Goal: Information Seeking & Learning: Learn about a topic

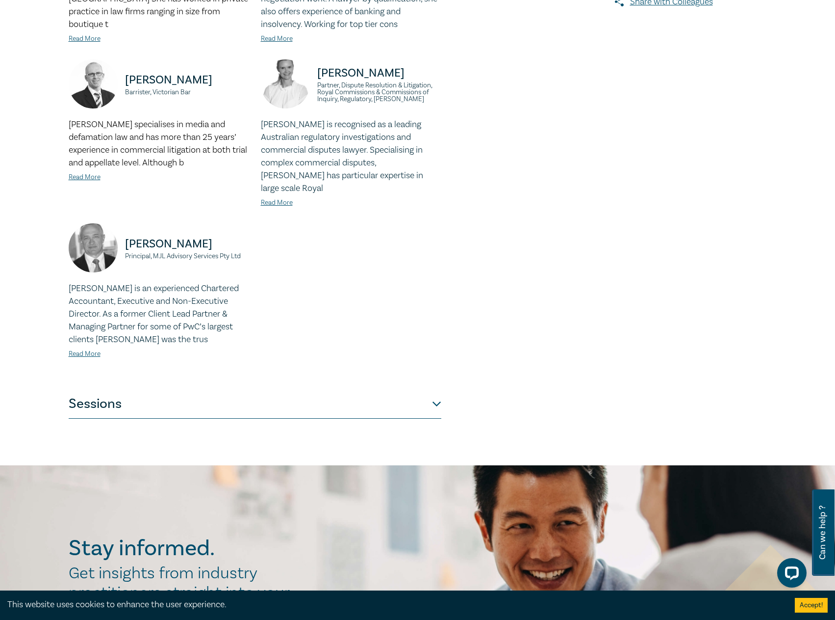
scroll to position [392, 0]
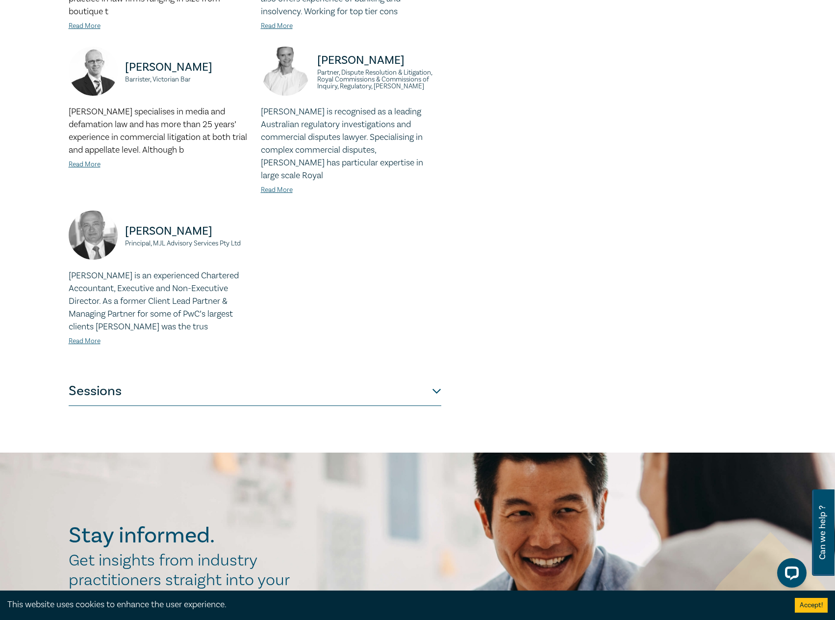
click at [323, 391] on button "Sessions" at bounding box center [255, 390] width 373 height 29
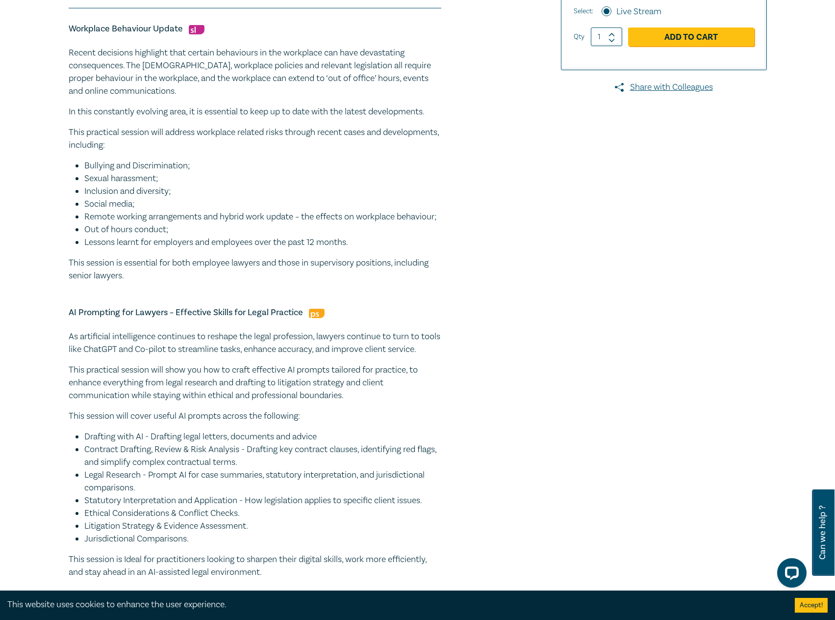
scroll to position [0, 0]
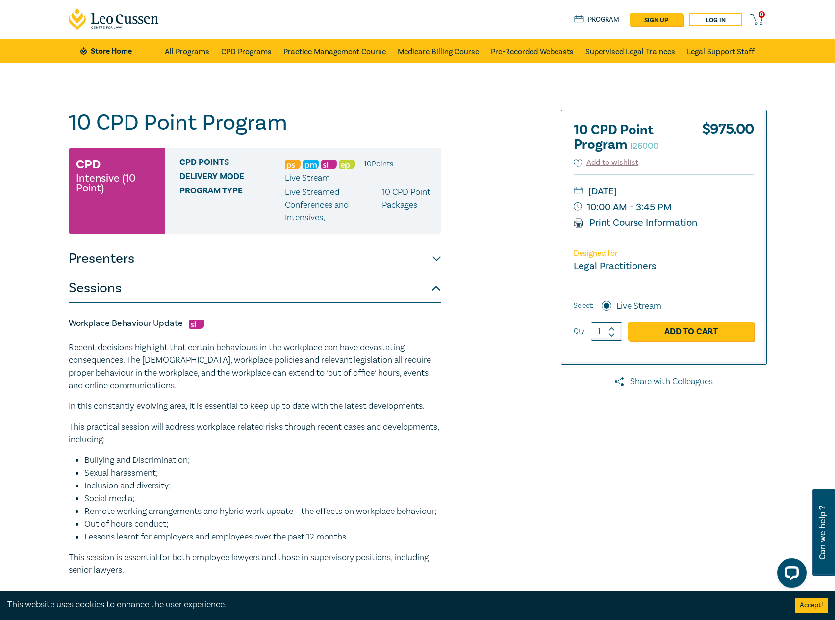
click at [223, 251] on button "Presenters" at bounding box center [255, 258] width 373 height 29
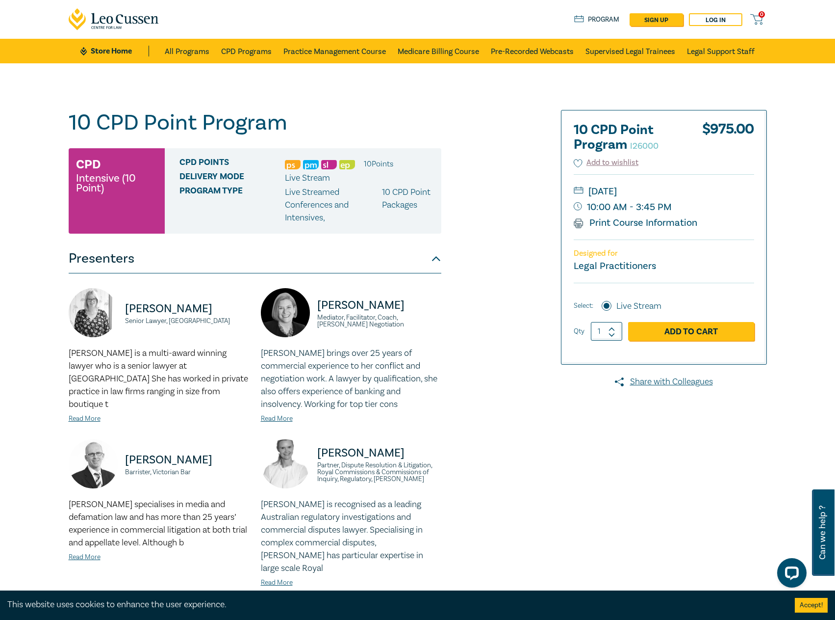
click at [223, 251] on button "Presenters" at bounding box center [255, 258] width 373 height 29
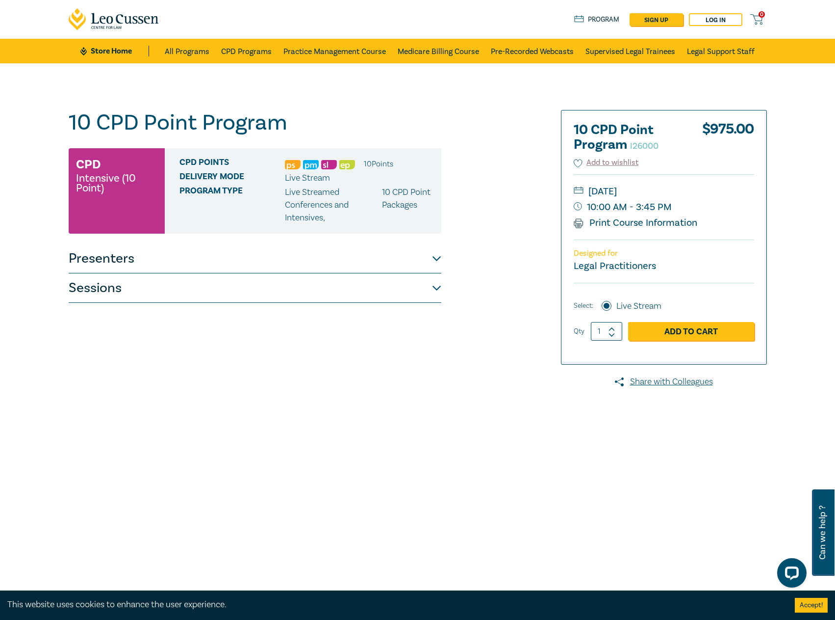
click at [231, 294] on button "Sessions" at bounding box center [255, 287] width 373 height 29
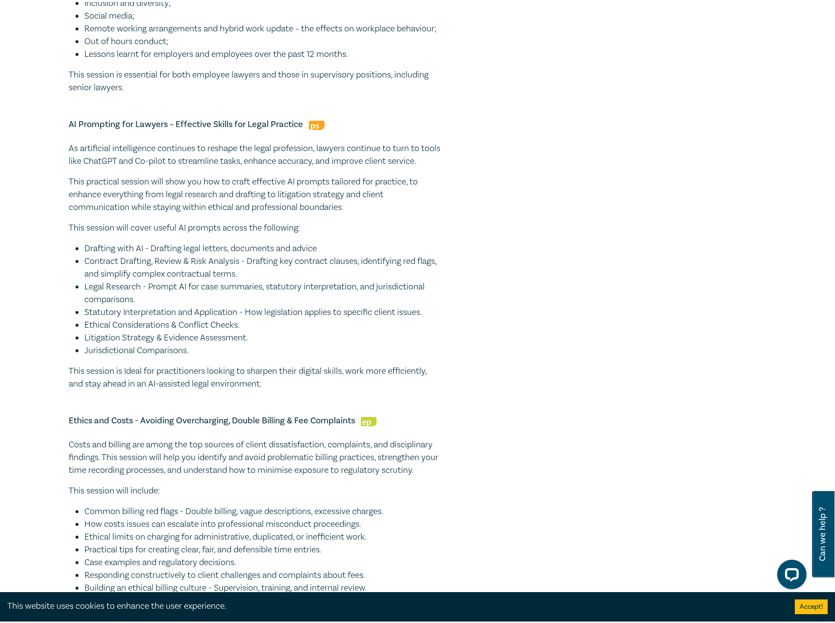
scroll to position [343, 0]
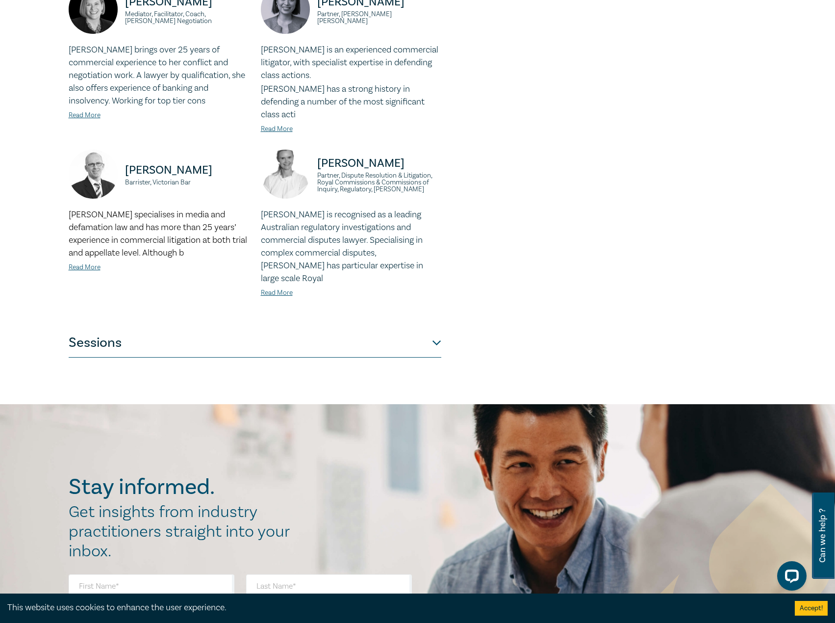
scroll to position [932, 0]
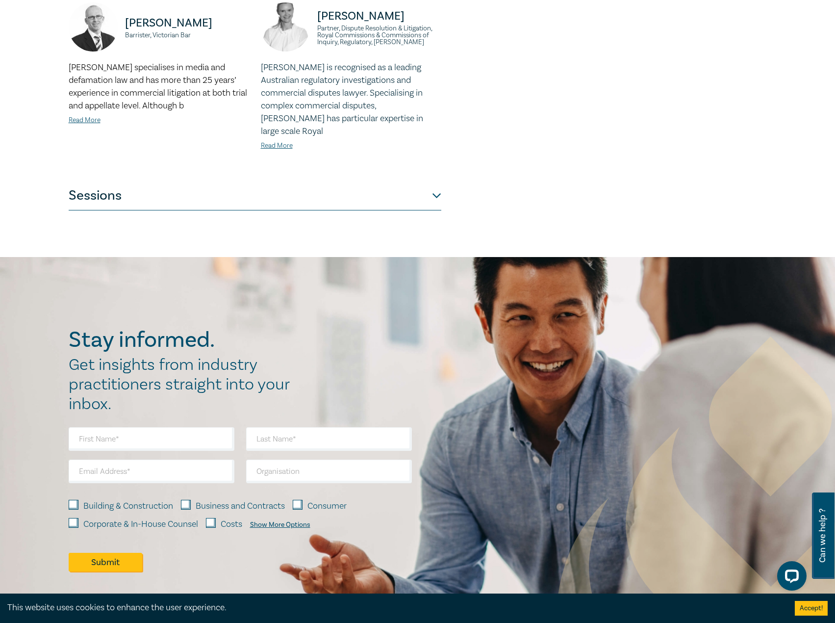
click at [410, 181] on button "Sessions" at bounding box center [255, 195] width 373 height 29
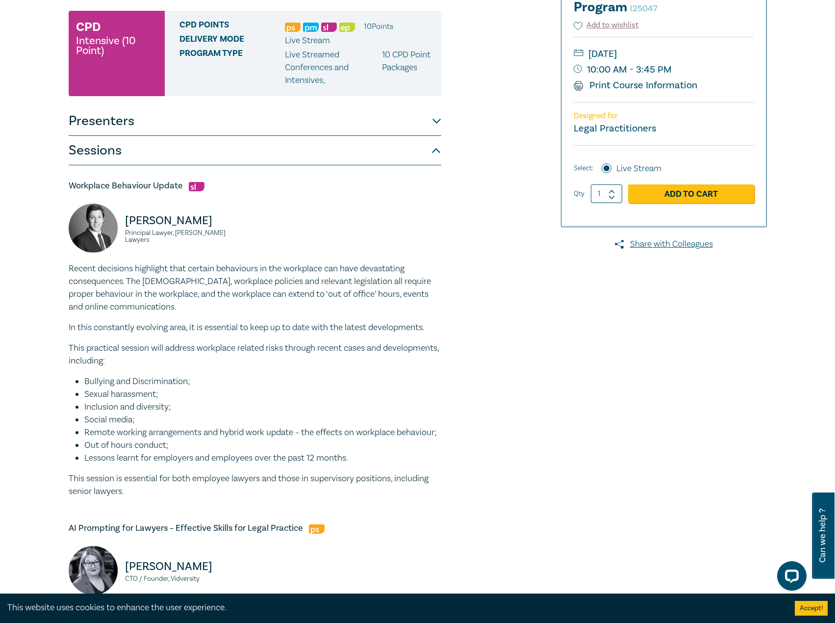
scroll to position [0, 0]
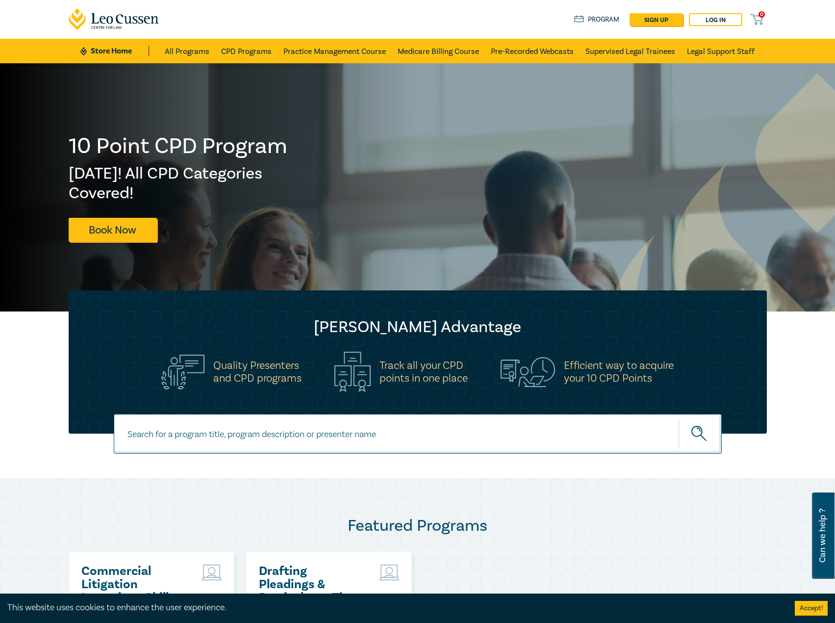
click at [529, 438] on input at bounding box center [418, 434] width 608 height 40
type input "i256000"
click at [679, 419] on button "submit" at bounding box center [700, 434] width 43 height 30
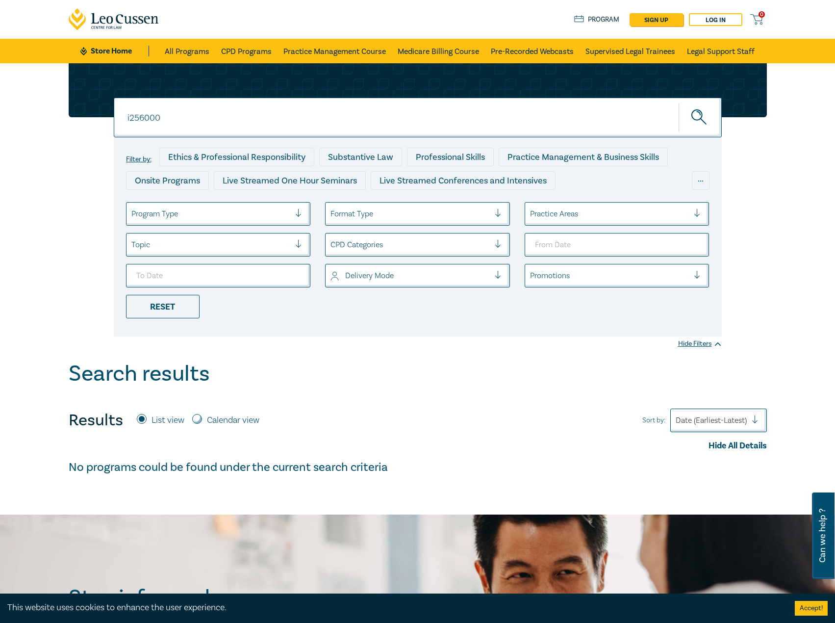
click at [177, 122] on input "i256000" at bounding box center [418, 118] width 608 height 40
type input "i25600"
click at [679, 103] on button "submit" at bounding box center [700, 118] width 43 height 30
click at [236, 124] on input "i25600" at bounding box center [418, 118] width 608 height 40
click at [679, 103] on button "submit" at bounding box center [700, 118] width 43 height 30
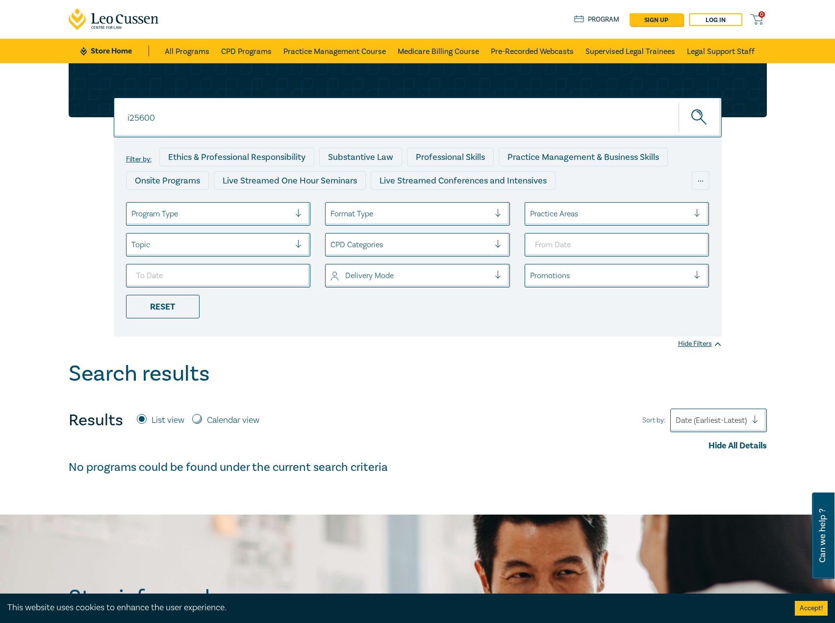
click at [136, 116] on input "i25600" at bounding box center [418, 118] width 608 height 40
drag, startPoint x: 178, startPoint y: 115, endPoint x: 94, endPoint y: 115, distance: 84.4
click at [94, 115] on div "i25600 i25600 i25600 Filter by: Ethics & Professional Responsibility Substantiv…" at bounding box center [418, 199] width 710 height 273
click at [300, 116] on input at bounding box center [418, 118] width 608 height 40
type input "i26000"
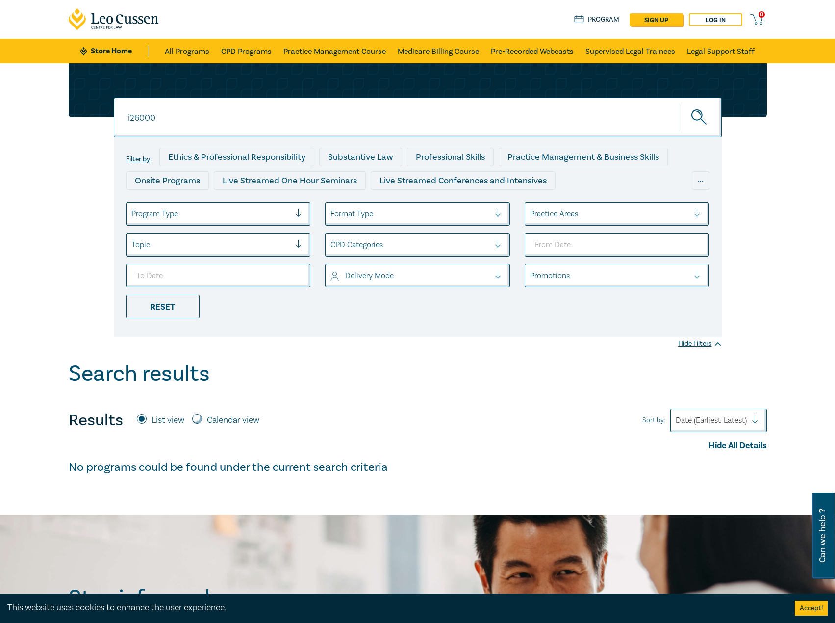
click at [679, 103] on button "submit" at bounding box center [700, 118] width 43 height 30
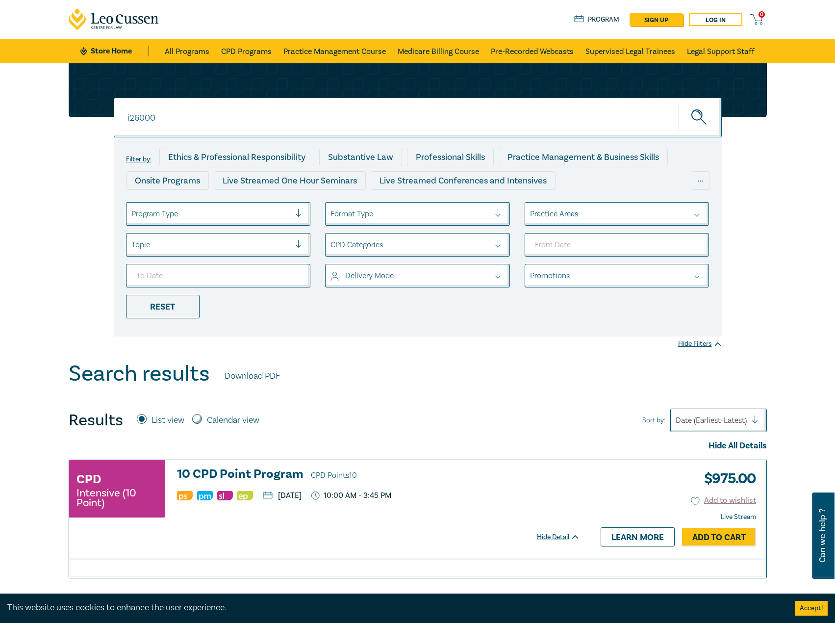
click at [266, 475] on h3 "10 CPD Point Program CPD Points 10" at bounding box center [378, 474] width 403 height 15
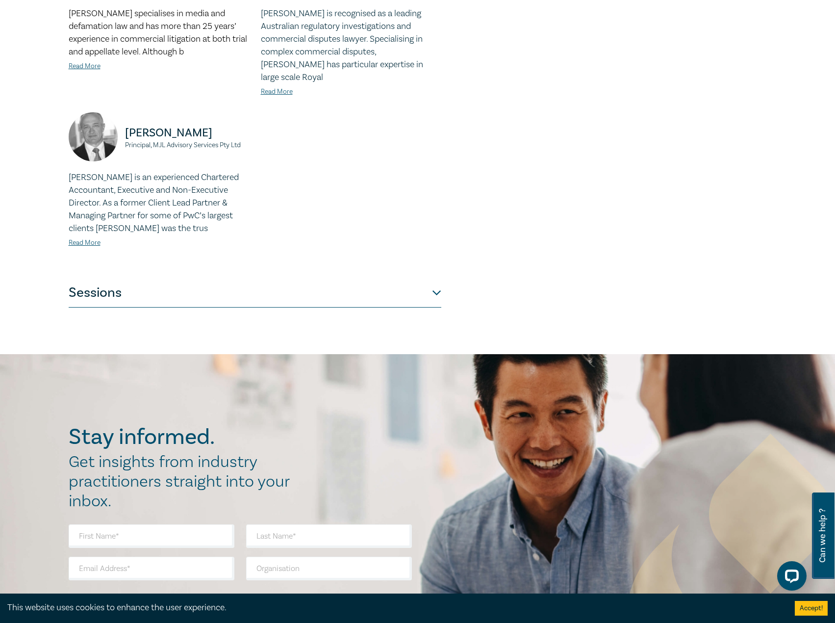
click at [273, 278] on button "Sessions" at bounding box center [255, 292] width 373 height 29
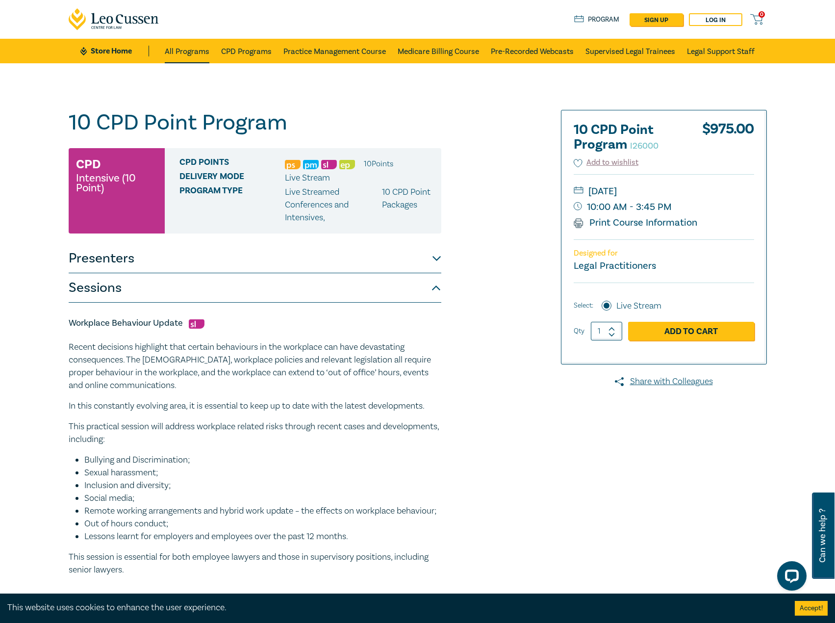
click at [168, 51] on link "All Programs" at bounding box center [187, 51] width 45 height 25
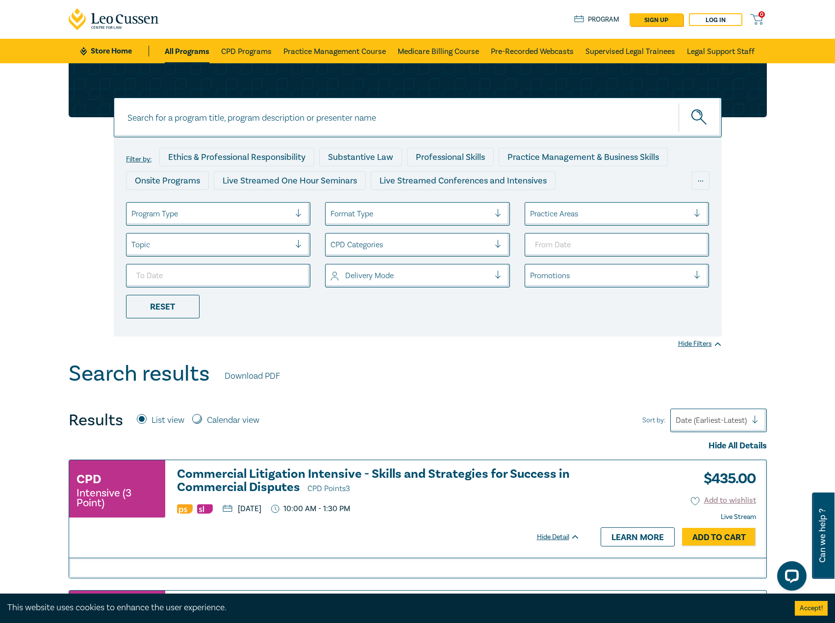
click at [324, 124] on input at bounding box center [418, 118] width 608 height 40
type input "i26000"
click at [679, 103] on button "submit" at bounding box center [700, 118] width 43 height 30
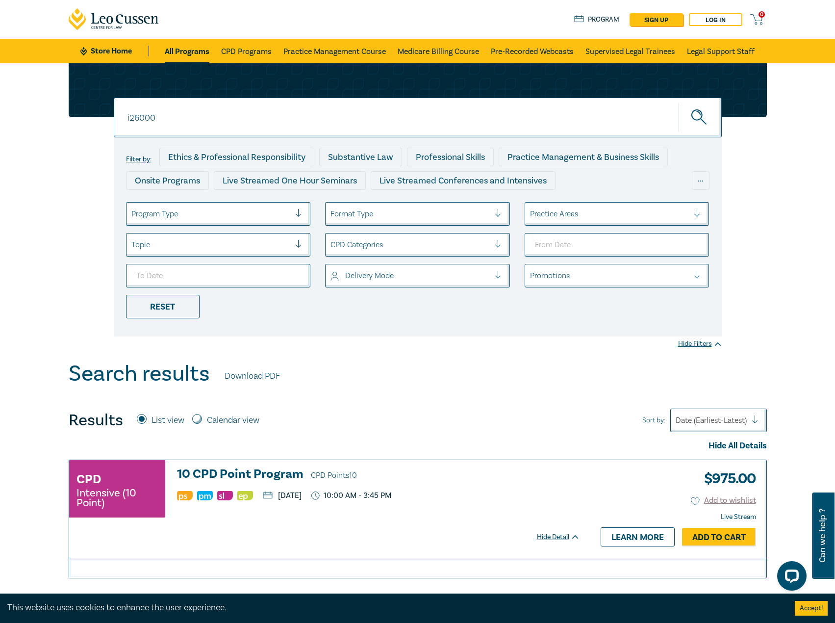
click at [245, 457] on div "CPD Intensive (10 Point) 10 CPD Point Program CPD Points 10 Thursday, 19 March …" at bounding box center [418, 513] width 710 height 130
click at [240, 469] on h3 "10 CPD Point Program CPD Points 10" at bounding box center [378, 474] width 403 height 15
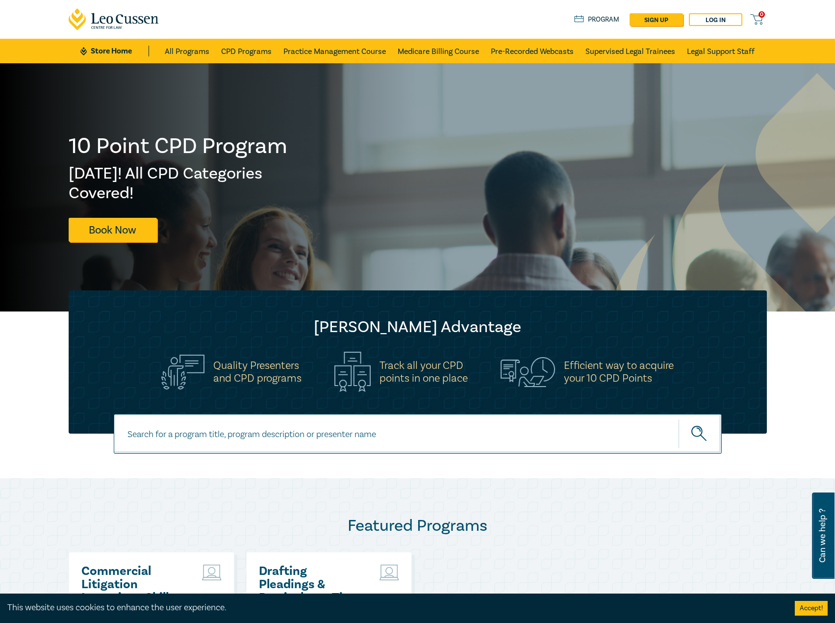
click at [268, 429] on input at bounding box center [418, 434] width 608 height 40
type input "i26000"
click at [679, 419] on button "submit" at bounding box center [700, 434] width 43 height 30
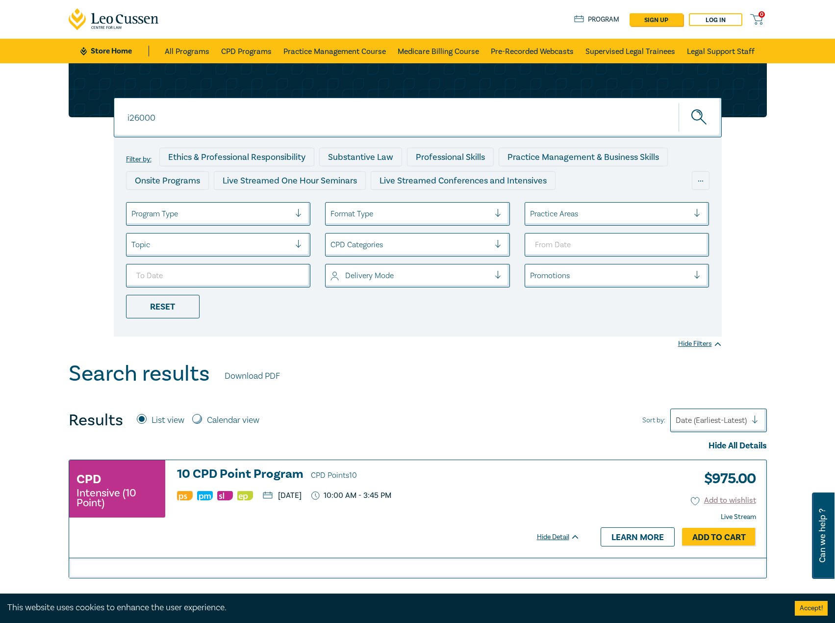
click at [231, 470] on h3 "10 CPD Point Program CPD Points 10" at bounding box center [378, 474] width 403 height 15
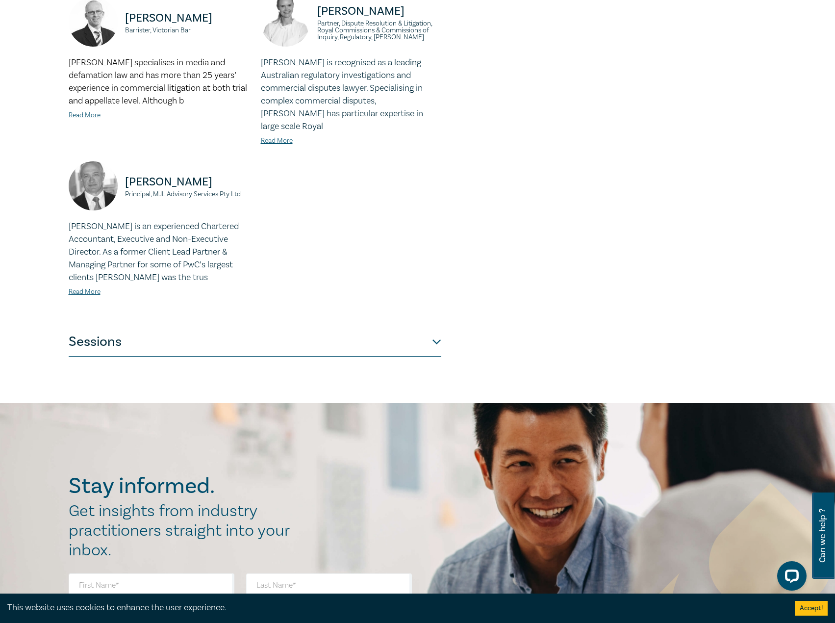
click at [254, 334] on button "Sessions" at bounding box center [255, 341] width 373 height 29
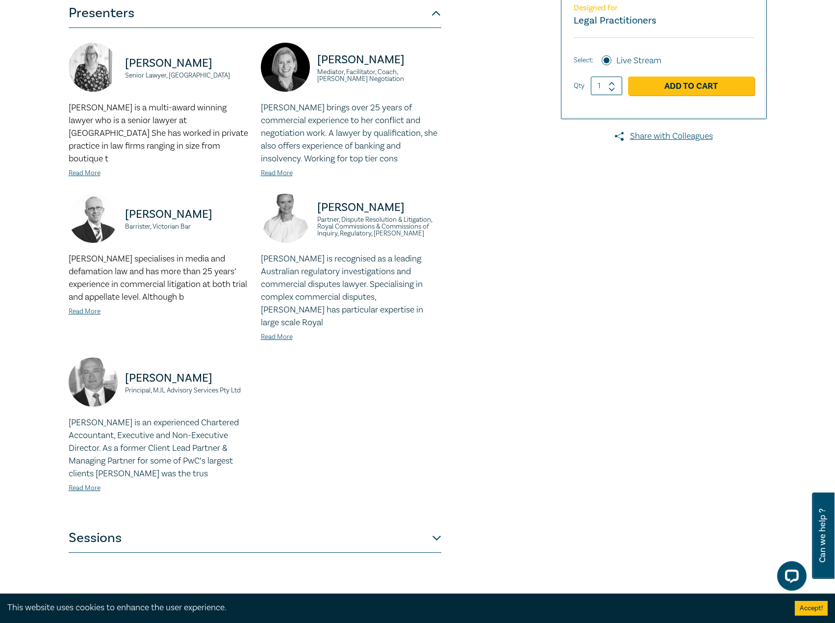
scroll to position [343, 0]
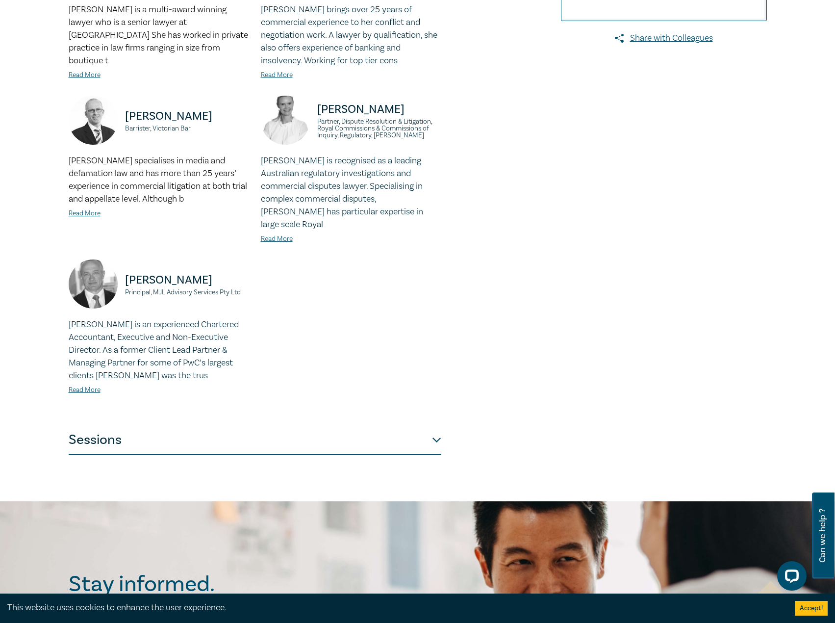
click at [316, 442] on div "10 CPD Point Program I26000 CPD Intensive (10 Point) CPD Points 10 Point s Deli…" at bounding box center [417, 110] width 835 height 781
click at [308, 428] on button "Sessions" at bounding box center [255, 439] width 373 height 29
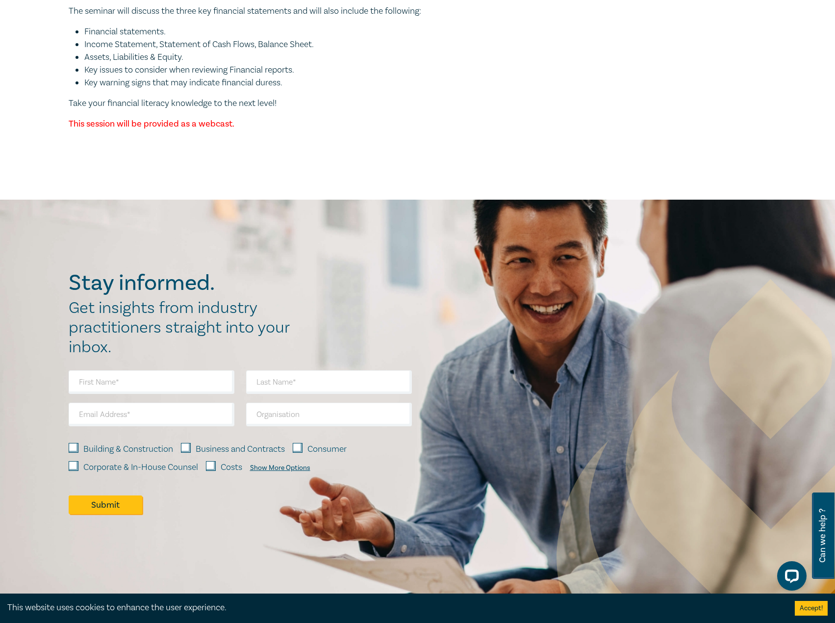
scroll to position [2943, 0]
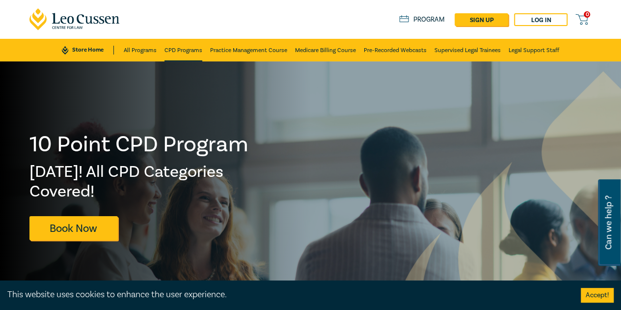
click at [188, 55] on link "CPD Programs" at bounding box center [183, 50] width 38 height 23
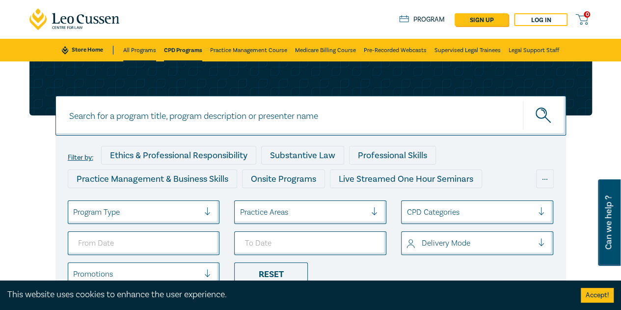
click at [140, 47] on link "All Programs" at bounding box center [139, 50] width 33 height 23
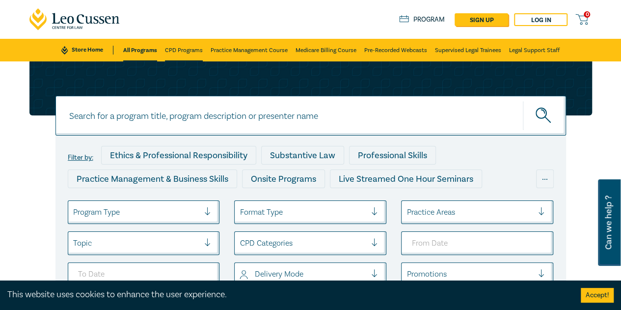
click at [179, 53] on link "CPD Programs" at bounding box center [184, 50] width 38 height 23
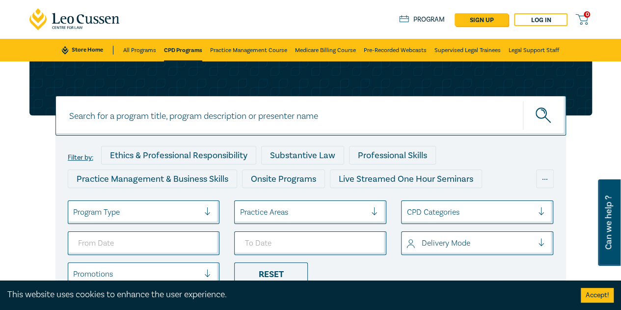
click at [172, 49] on link "CPD Programs" at bounding box center [183, 50] width 38 height 23
click at [149, 48] on link "All Programs" at bounding box center [139, 50] width 33 height 23
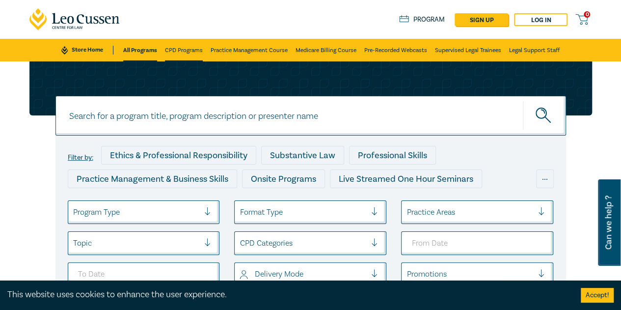
click at [191, 47] on link "CPD Programs" at bounding box center [184, 50] width 38 height 23
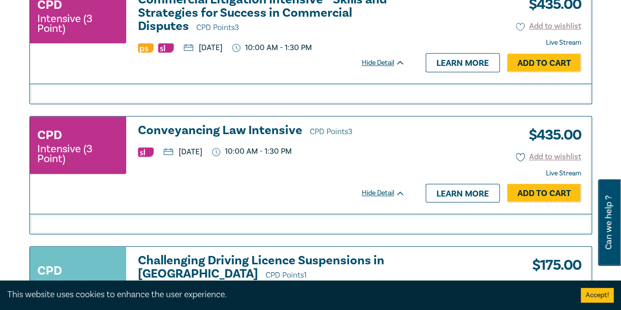
scroll to position [343, 0]
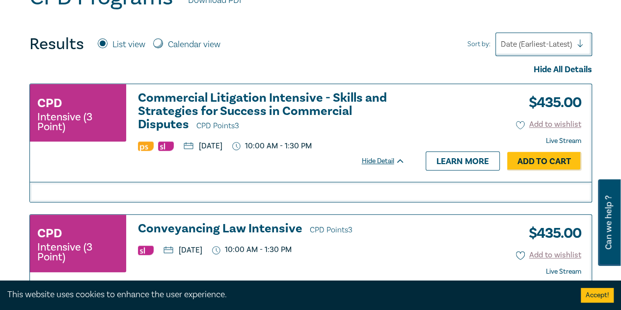
click at [247, 98] on h3 "Commercial Litigation Intensive - Skills and Strategies for Success in Commerci…" at bounding box center [271, 111] width 267 height 41
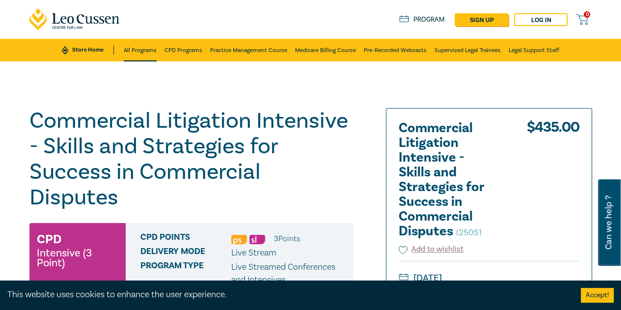
click at [150, 51] on link "All Programs" at bounding box center [140, 50] width 33 height 23
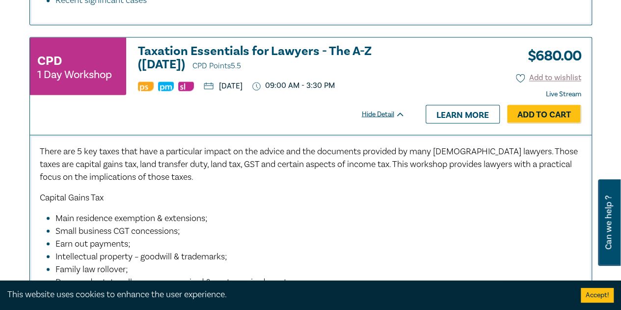
scroll to position [4623, 0]
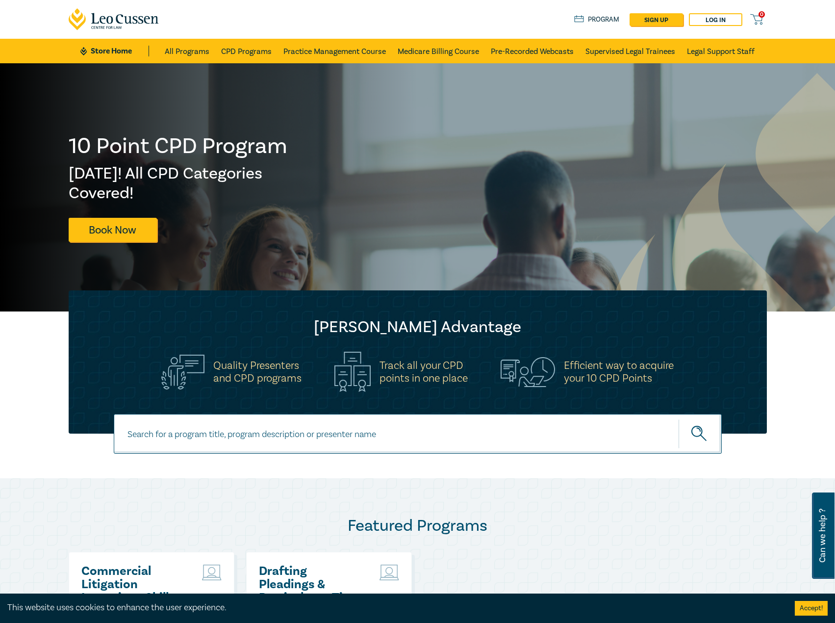
click at [230, 445] on input at bounding box center [418, 434] width 608 height 40
type input "s26308"
click at [679, 419] on button "submit" at bounding box center [700, 434] width 43 height 30
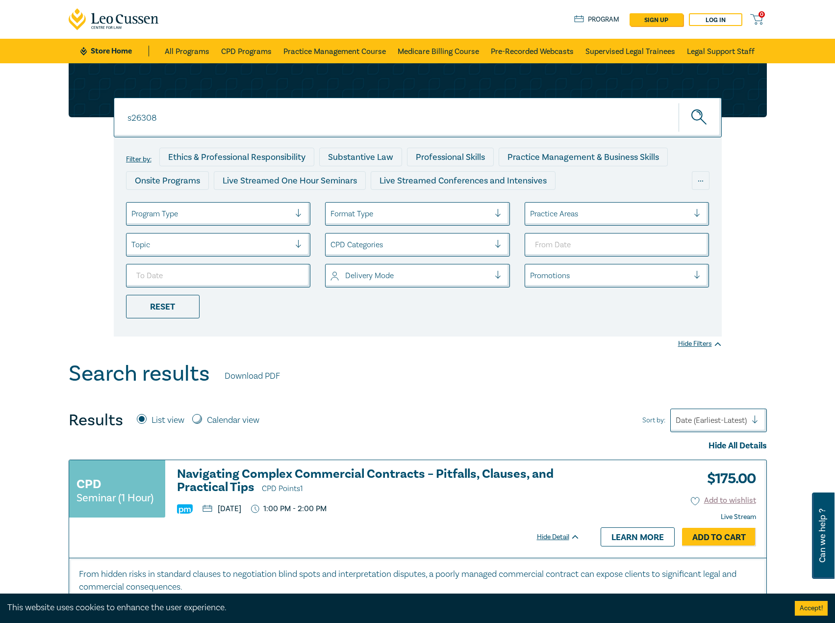
scroll to position [196, 0]
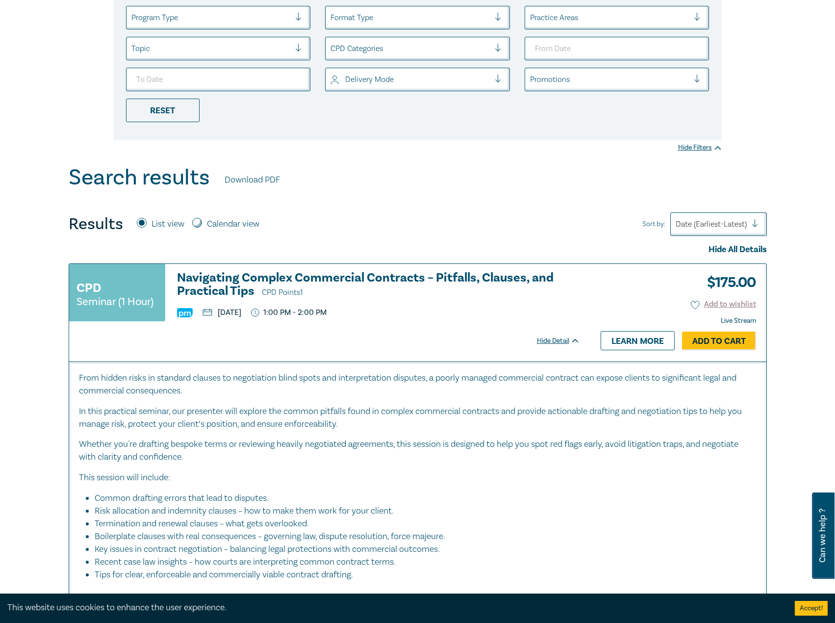
drag, startPoint x: 484, startPoint y: 279, endPoint x: 490, endPoint y: 277, distance: 6.1
click at [484, 279] on h3 "Navigating Complex Commercial Contracts – Pitfalls, Clauses, and Practical Tips…" at bounding box center [378, 285] width 403 height 28
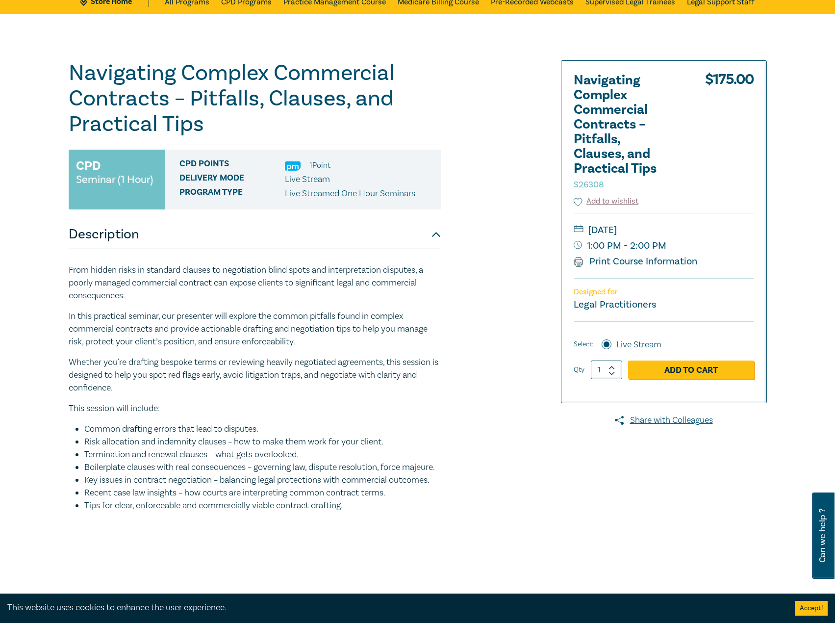
scroll to position [49, 0]
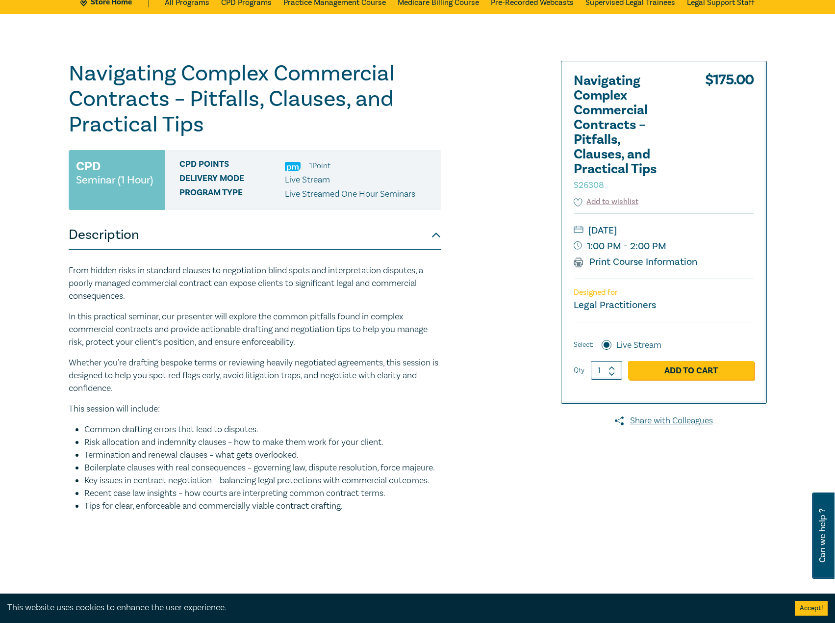
click at [101, 270] on p "From hidden risks in standard clauses to negotiation blind spots and interpreta…" at bounding box center [255, 283] width 373 height 38
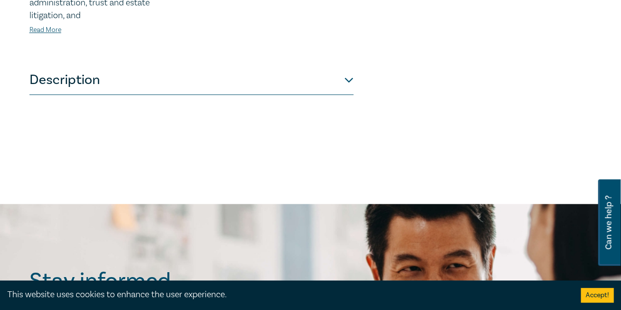
scroll to position [343, 0]
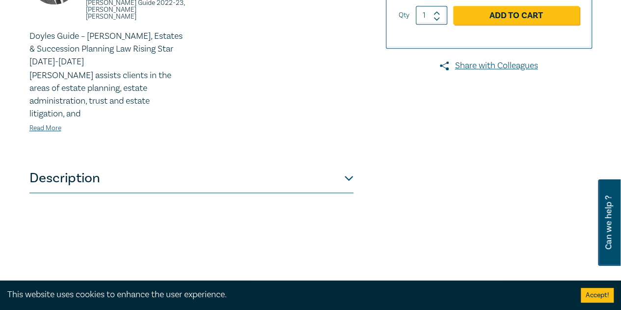
click at [325, 163] on button "Description" at bounding box center [191, 177] width 324 height 29
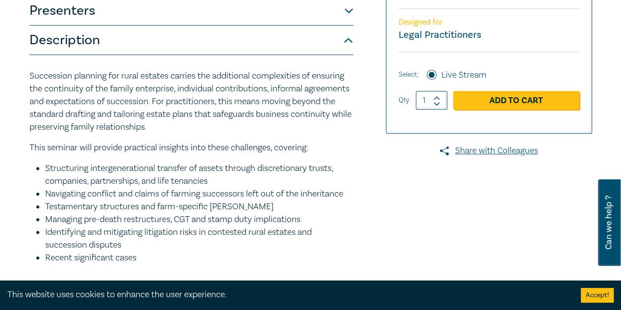
scroll to position [98, 0]
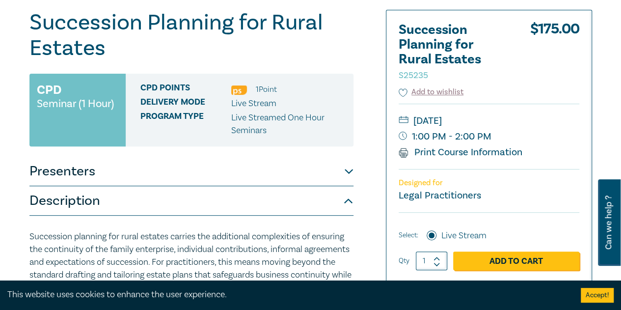
click at [243, 168] on button "Presenters" at bounding box center [191, 170] width 324 height 29
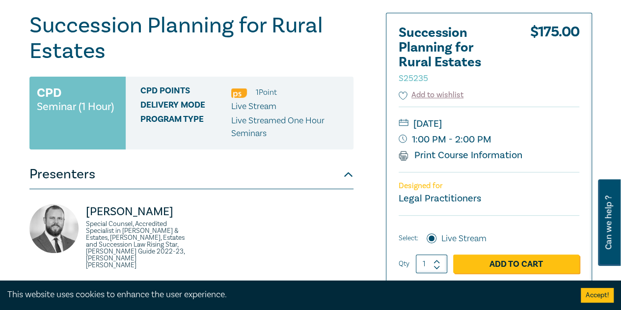
scroll to position [0, 0]
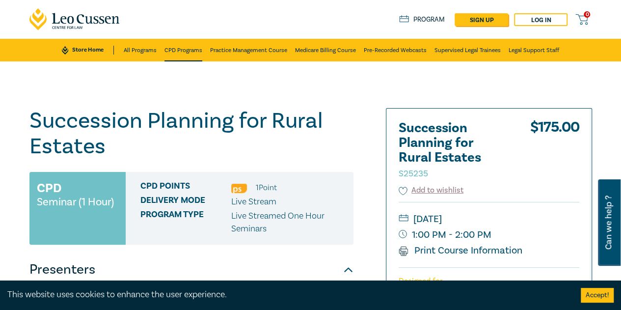
click at [181, 53] on link "CPD Programs" at bounding box center [183, 50] width 38 height 23
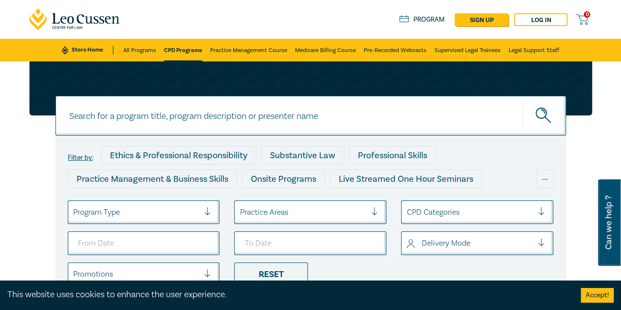
click at [185, 55] on link "CPD Programs" at bounding box center [183, 50] width 38 height 23
click at [143, 49] on link "All Programs" at bounding box center [139, 50] width 33 height 23
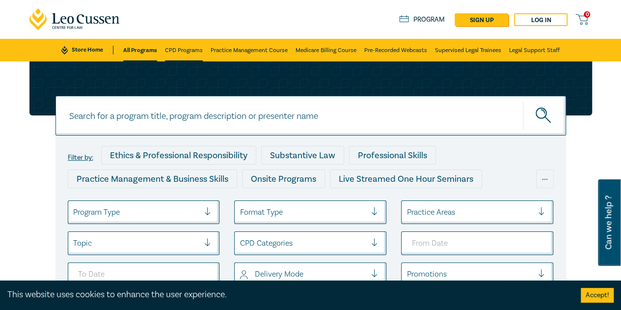
click at [194, 53] on link "CPD Programs" at bounding box center [184, 50] width 38 height 23
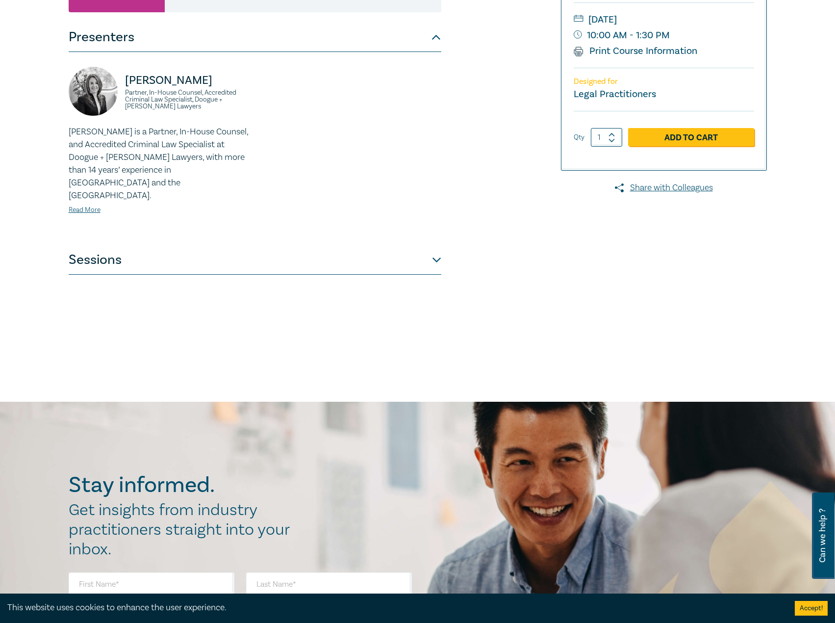
click at [332, 254] on button "Sessions" at bounding box center [255, 259] width 373 height 29
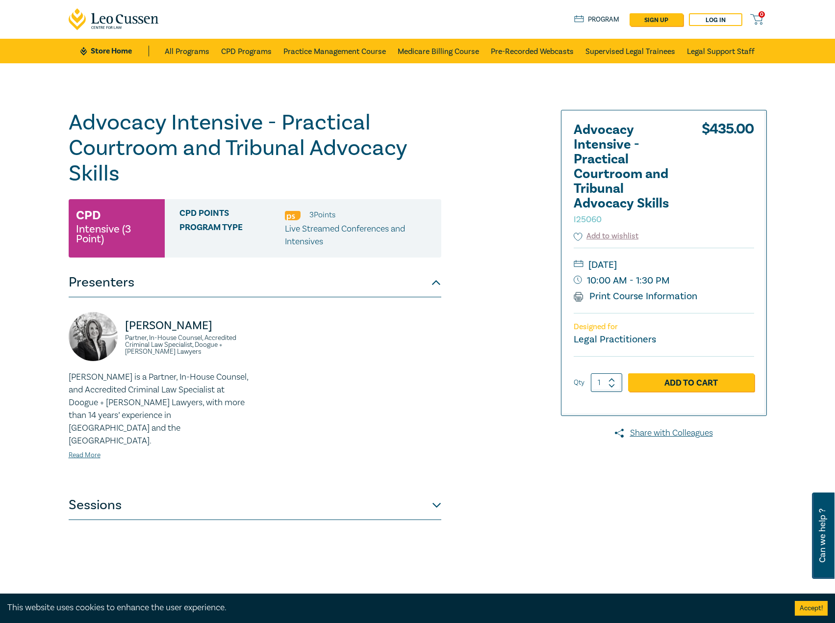
scroll to position [49, 0]
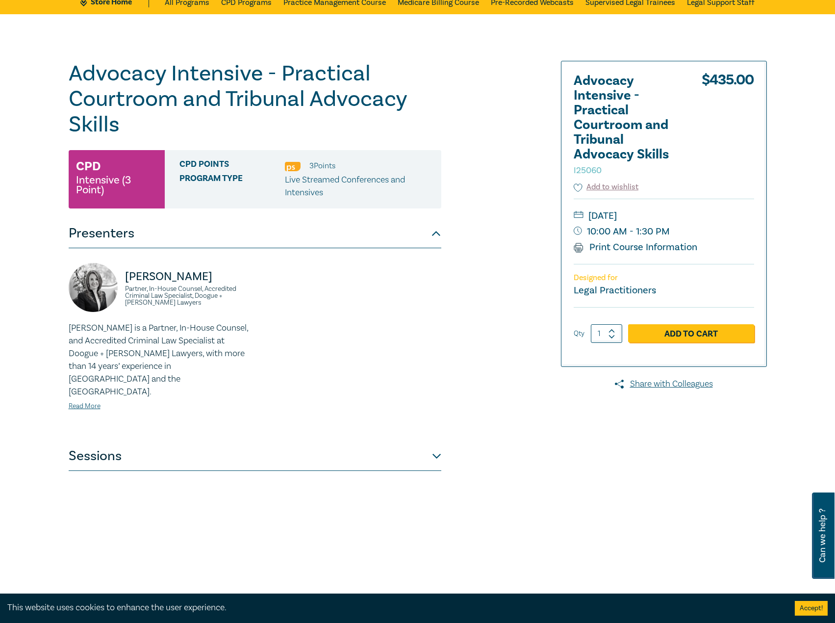
click at [325, 441] on button "Sessions" at bounding box center [255, 455] width 373 height 29
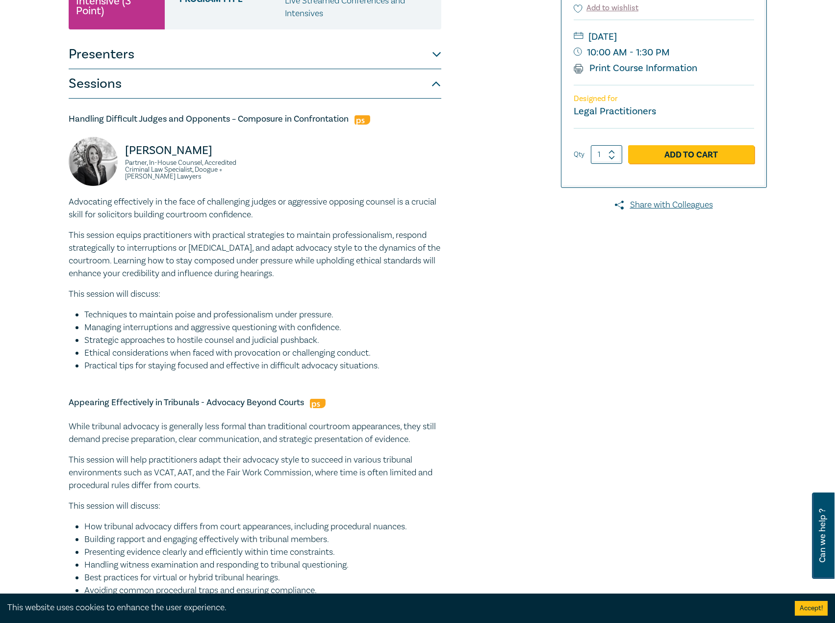
scroll to position [245, 0]
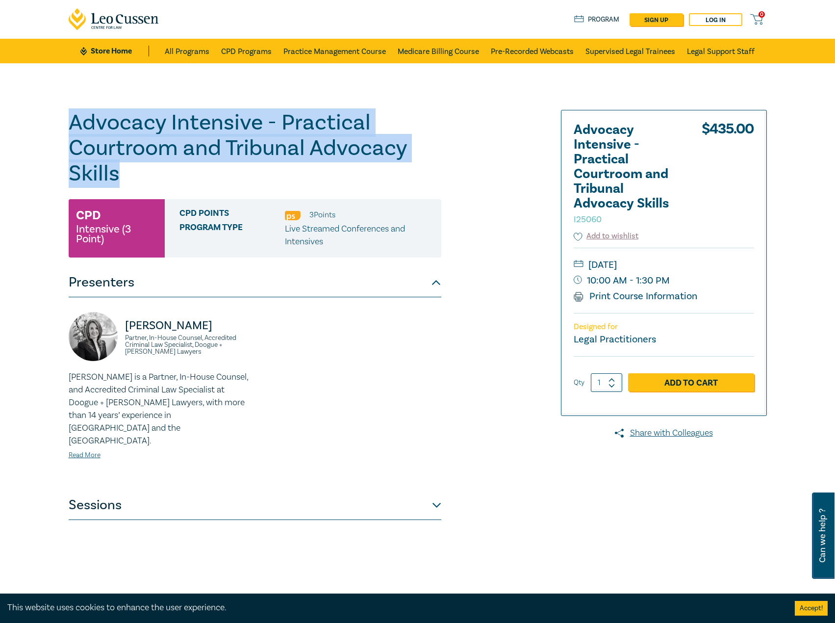
drag, startPoint x: 153, startPoint y: 166, endPoint x: 33, endPoint y: 116, distance: 129.7
click at [33, 116] on div "Advocacy Intensive - Practical Courtroom and Tribunal Advocacy Skills I25060 CP…" at bounding box center [417, 355] width 835 height 584
copy h1 "Advocacy Intensive - Practical Courtroom and Tribunal Advocacy Skills"
drag, startPoint x: 225, startPoint y: 487, endPoint x: 223, endPoint y: 477, distance: 10.0
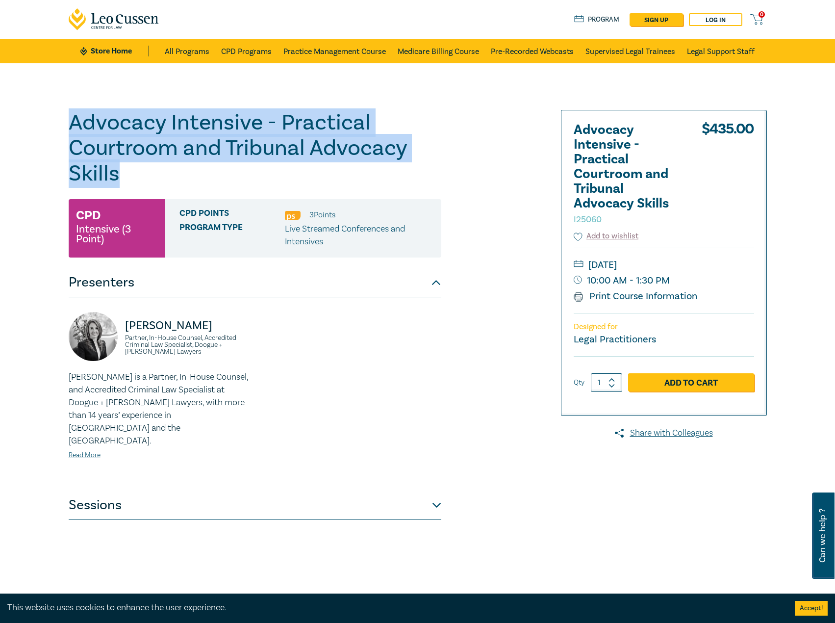
click at [225, 491] on button "Sessions" at bounding box center [255, 505] width 373 height 29
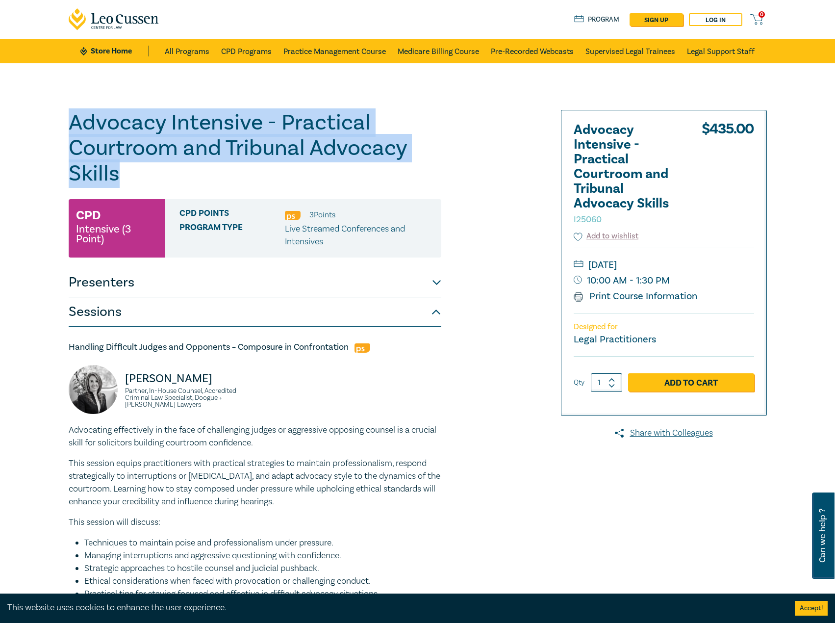
scroll to position [147, 0]
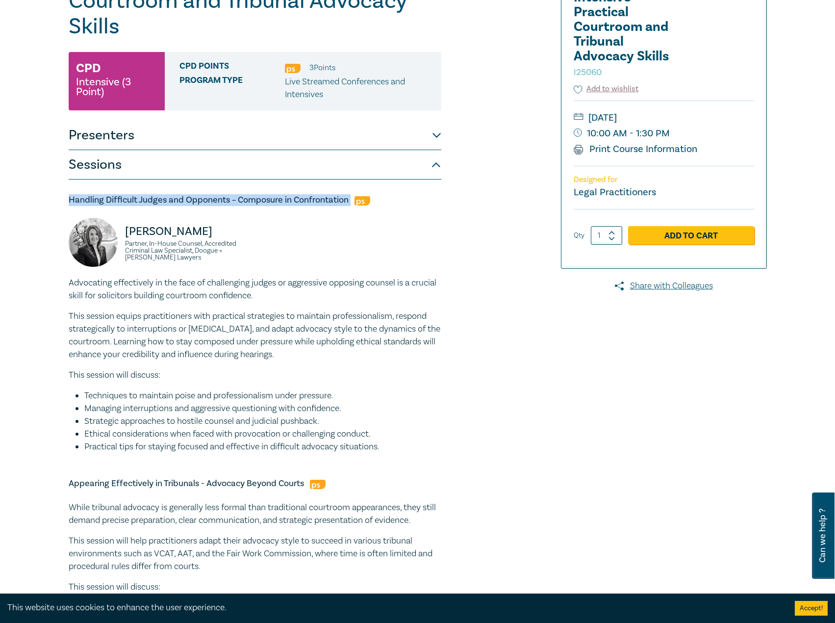
drag, startPoint x: 352, startPoint y: 200, endPoint x: 44, endPoint y: 189, distance: 308.7
click at [44, 189] on div "Advocacy Intensive - Practical Courtroom and Tribunal Advocacy Skills I25060 CP…" at bounding box center [417, 450] width 835 height 1068
copy h5 "Handling Difficult Judges and Opponents – Composure in Confrontation"
drag, startPoint x: 166, startPoint y: 254, endPoint x: 107, endPoint y: 240, distance: 60.0
click at [107, 240] on div "Sophie Parsons Partner, In-House Counsel, Accredited Criminal Law Specialist, D…" at bounding box center [159, 247] width 181 height 59
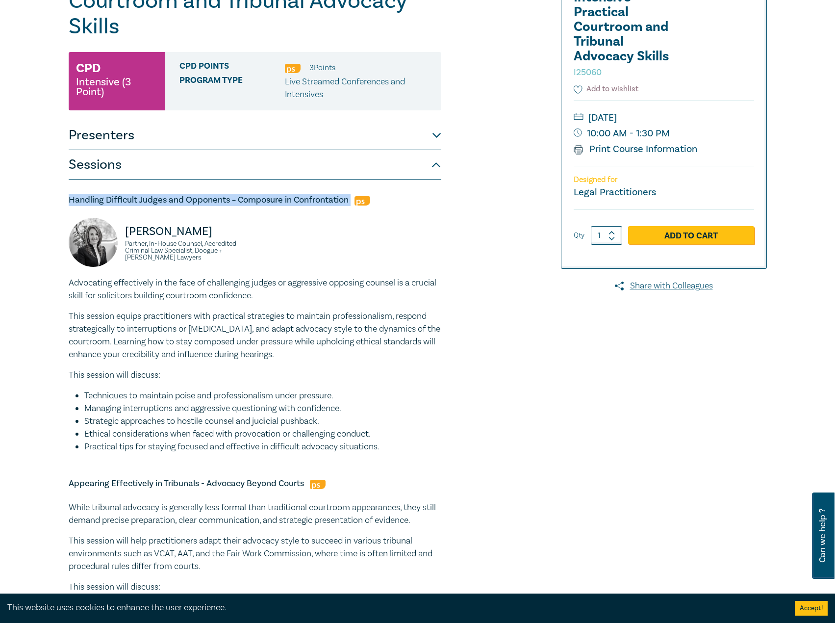
copy div "Sophie Parsons Partner, In-House Counsel, Accredited Criminal Law Specialist, D…"
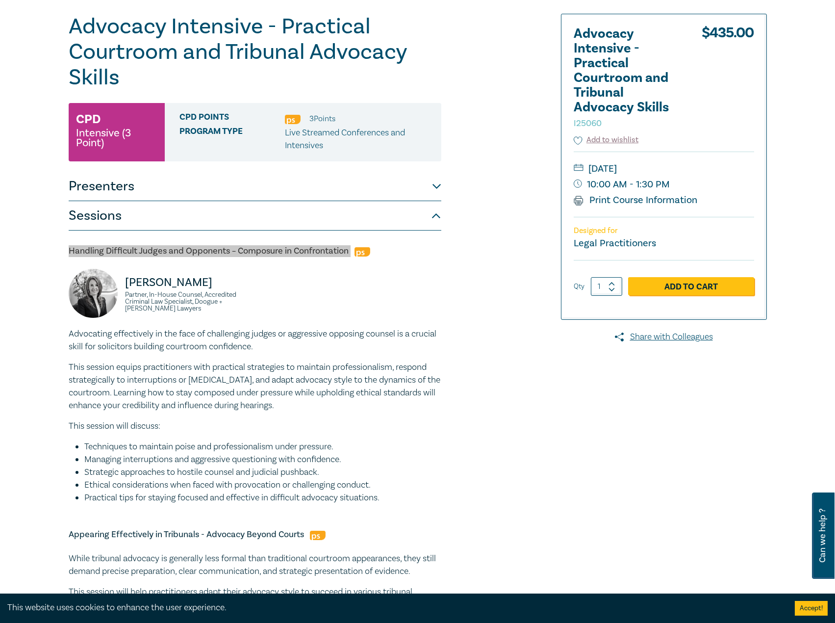
scroll to position [245, 0]
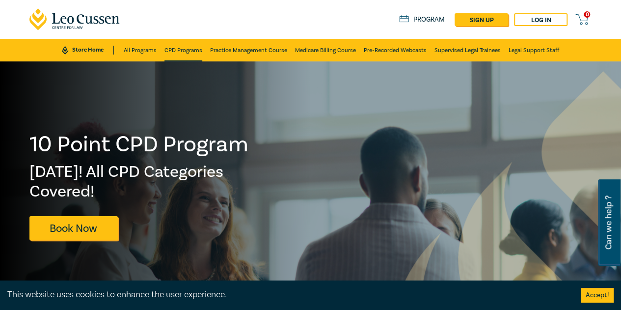
click at [195, 44] on link "CPD Programs" at bounding box center [183, 50] width 38 height 23
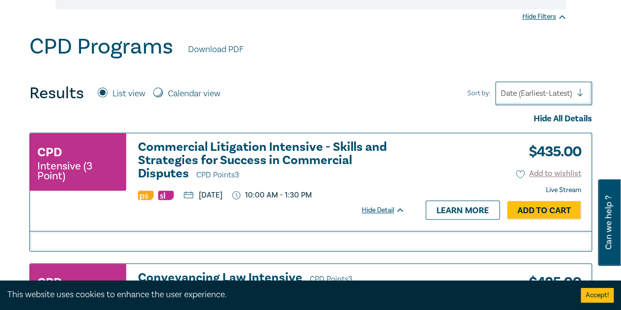
click at [246, 145] on h3 "Commercial Litigation Intensive - Skills and Strategies for Success in Commerci…" at bounding box center [271, 160] width 267 height 41
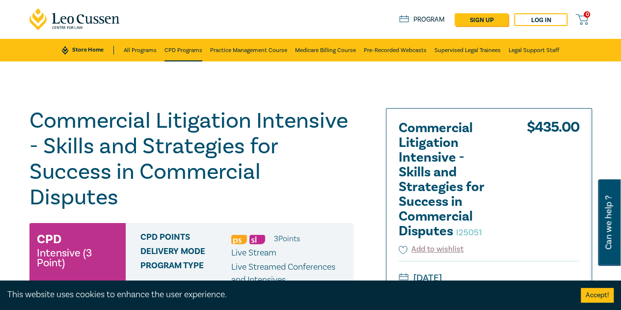
click at [193, 50] on link "CPD Programs" at bounding box center [183, 50] width 38 height 23
